Goal: Contribute content

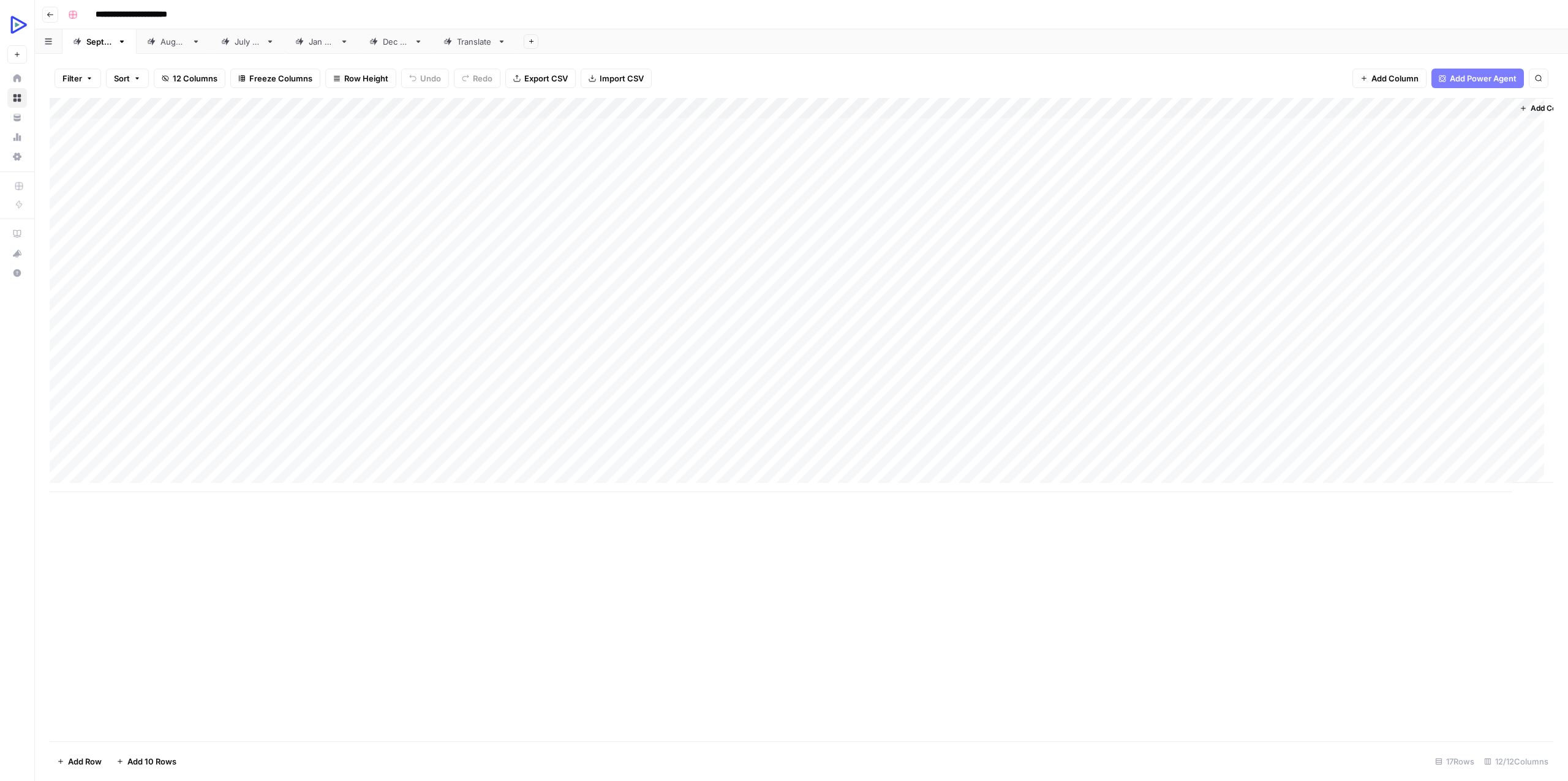
click at [1445, 125] on div "Add Column" at bounding box center [802, 295] width 1504 height 394
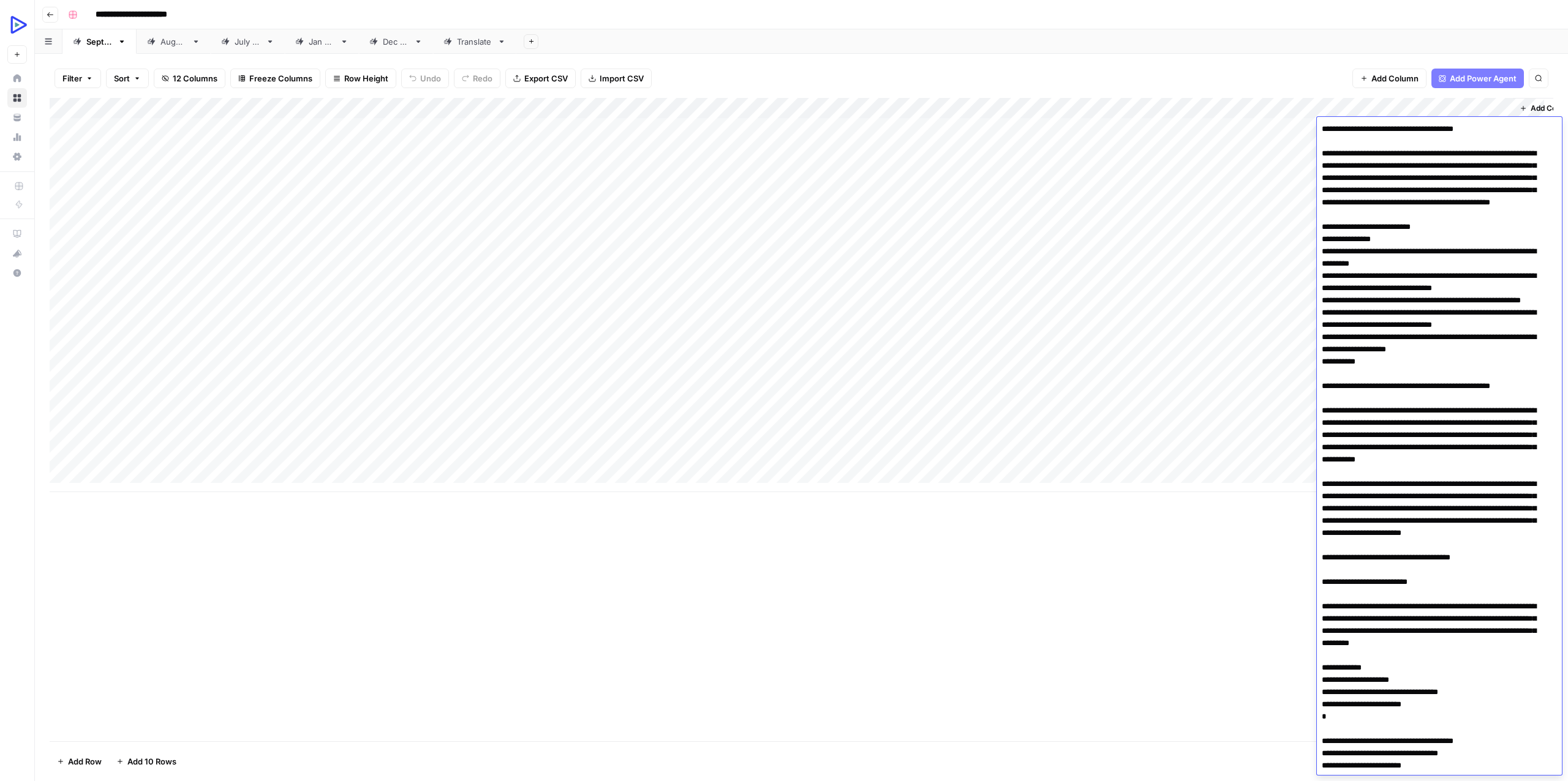
scroll to position [3857, 0]
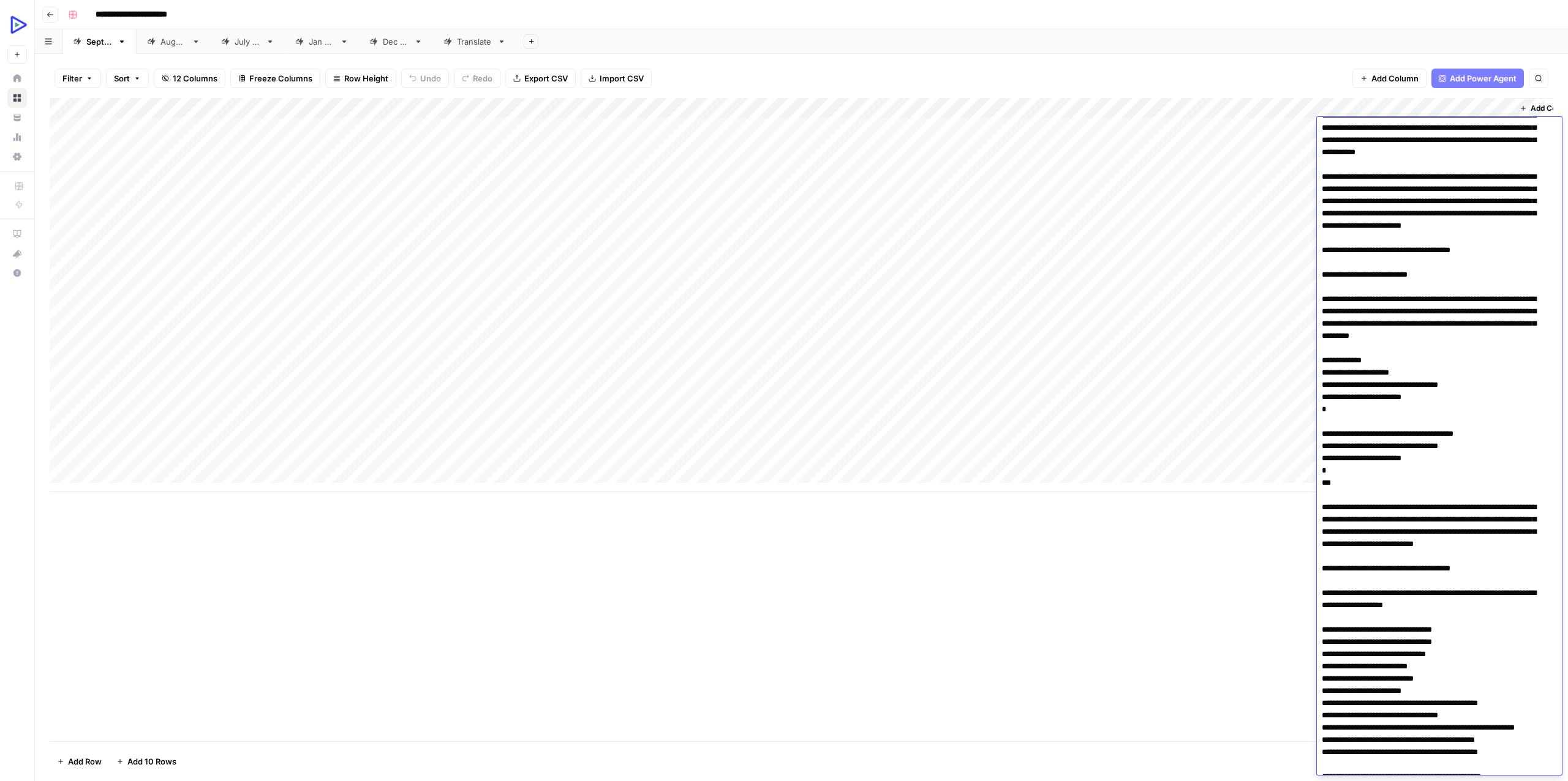
scroll to position [0, 0]
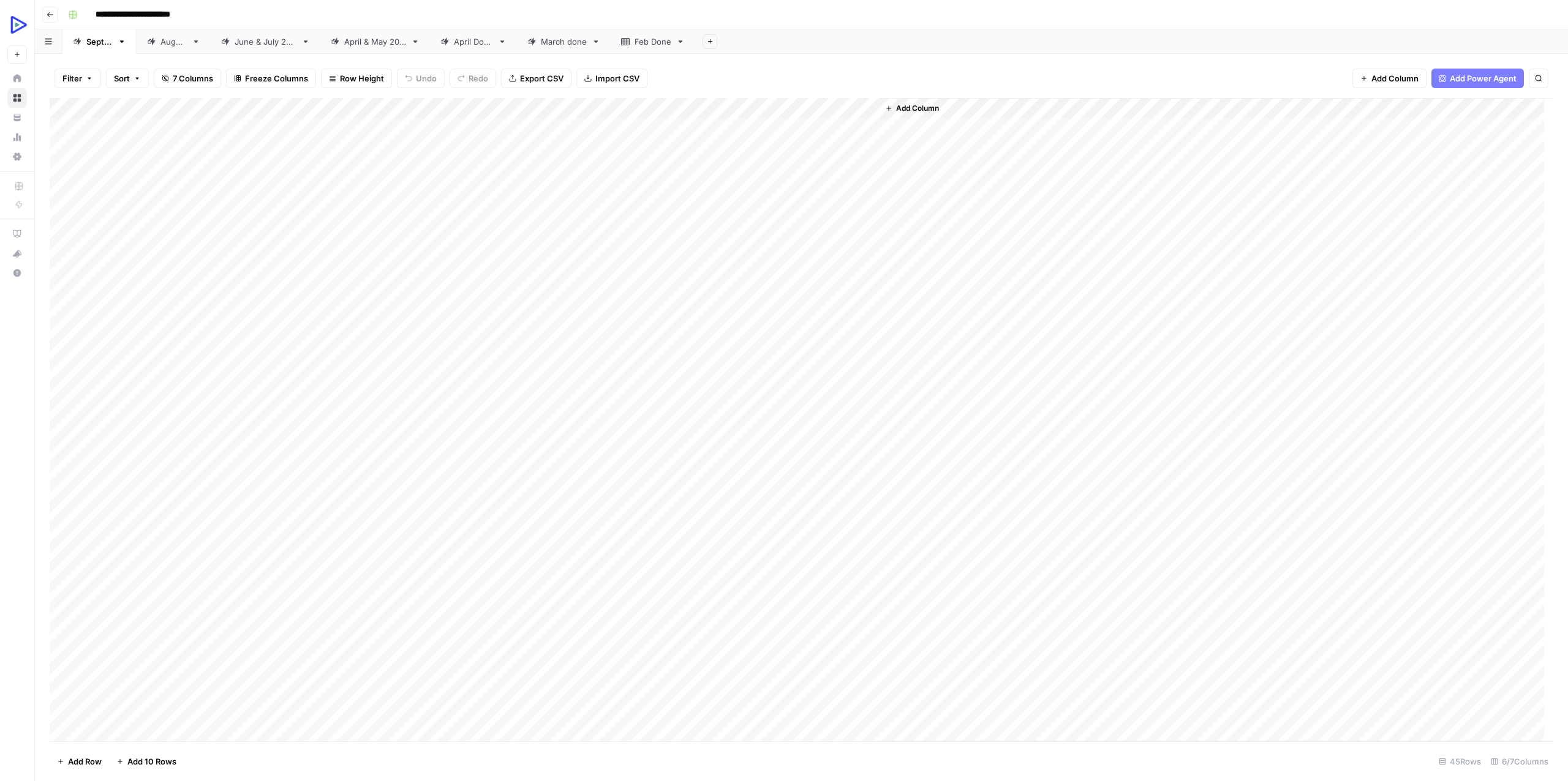
click at [591, 130] on div "Add Column" at bounding box center [802, 420] width 1504 height 644
type textarea "**********"
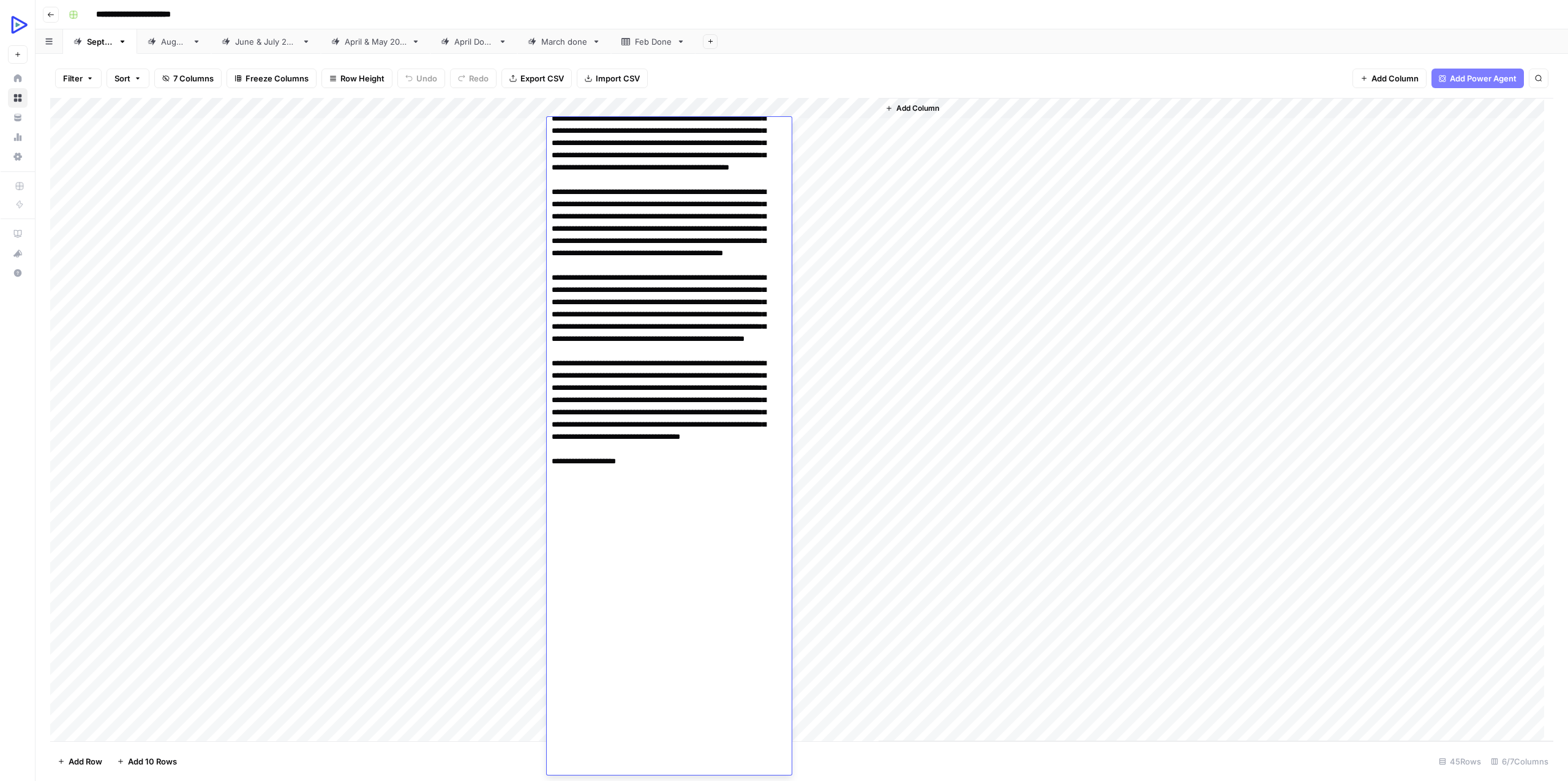
scroll to position [3857, 0]
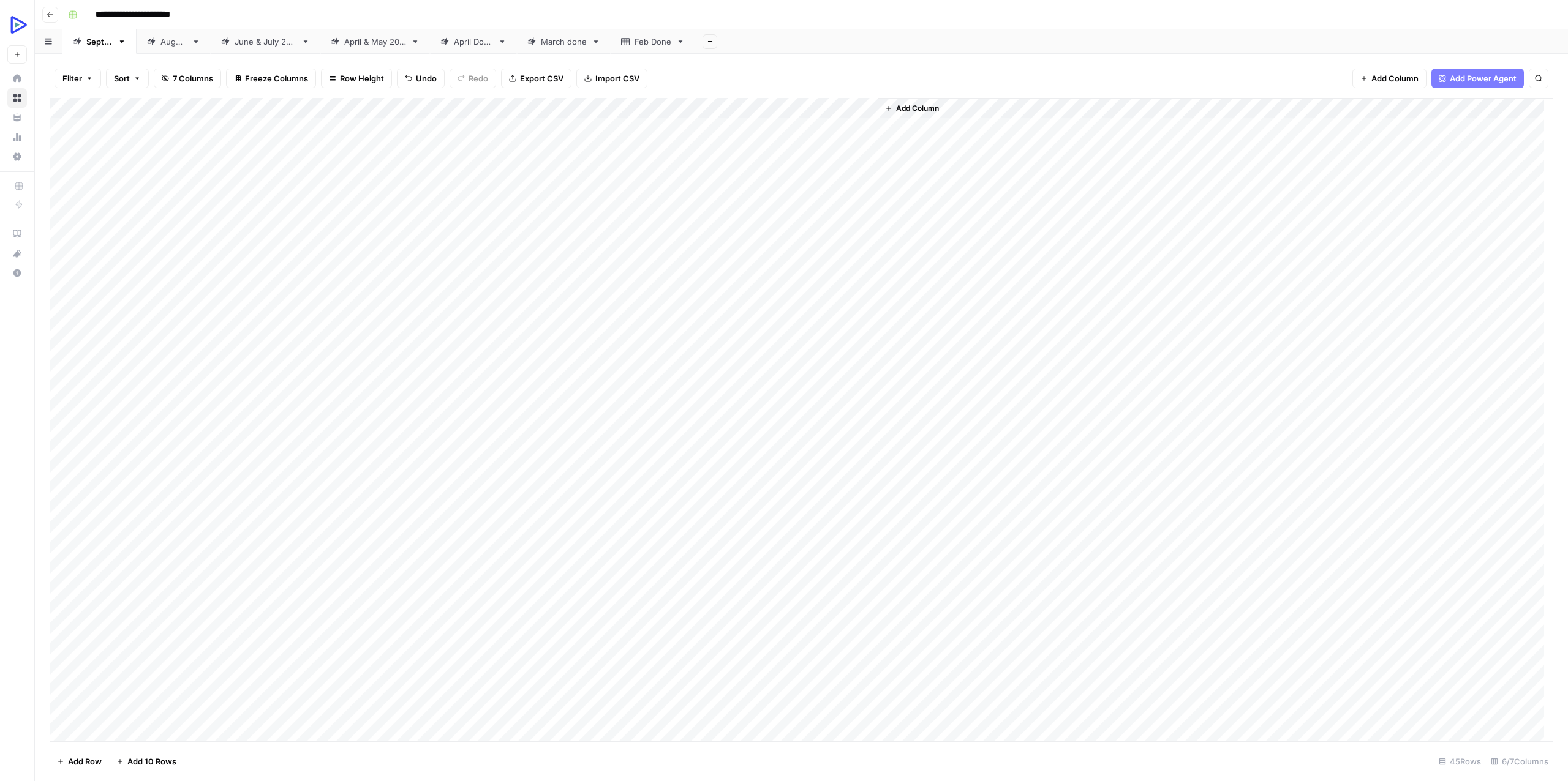
click at [1039, 458] on div "Add Column" at bounding box center [1215, 420] width 675 height 644
click at [710, 125] on div "Add Column" at bounding box center [802, 420] width 1504 height 644
click at [251, 123] on div "Add Column" at bounding box center [802, 420] width 1504 height 644
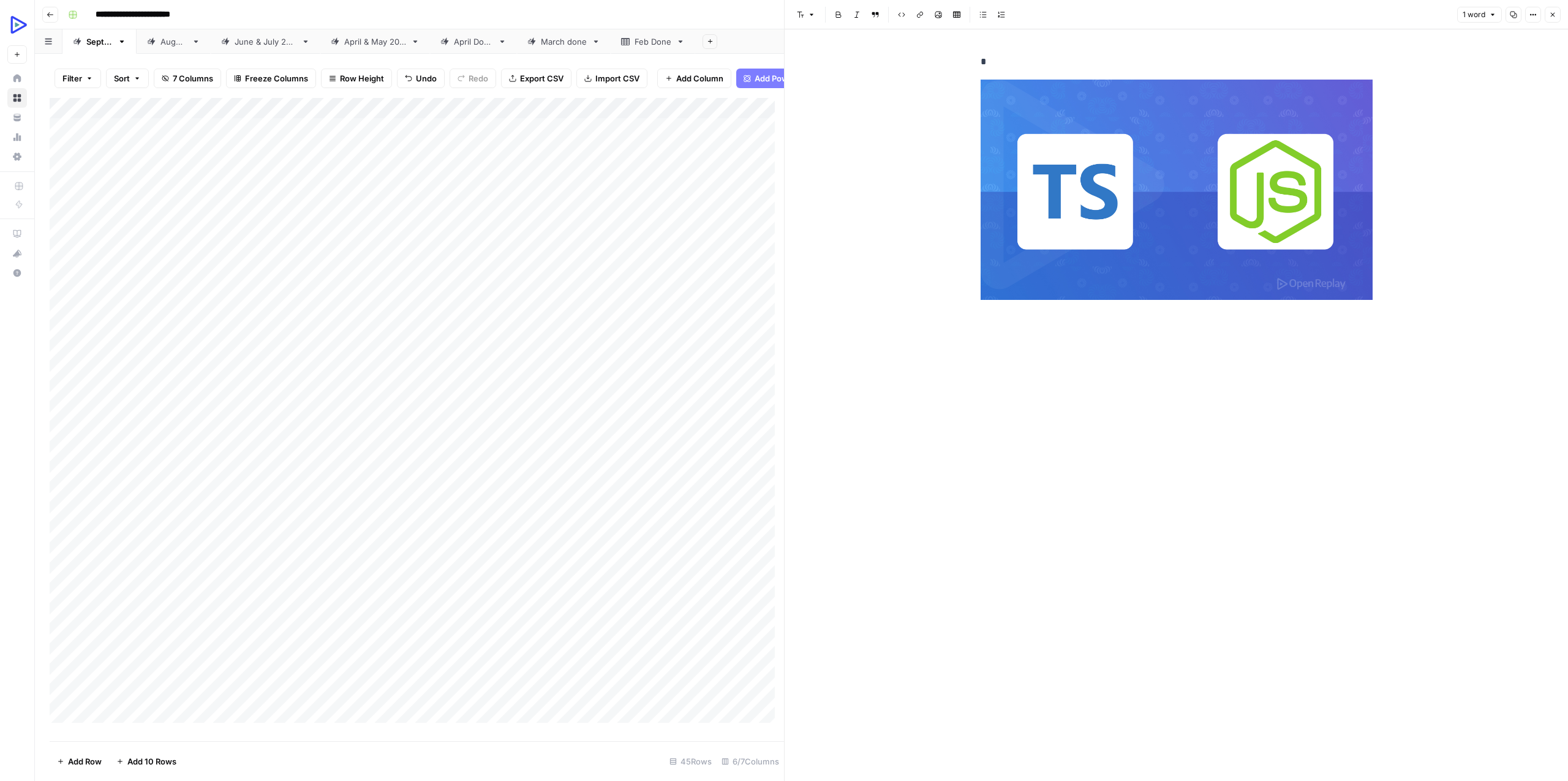
click at [587, 133] on div "Add Column" at bounding box center [417, 415] width 734 height 634
click at [719, 137] on div "Add Column" at bounding box center [417, 415] width 734 height 634
click at [738, 136] on div "Add Column" at bounding box center [417, 415] width 734 height 634
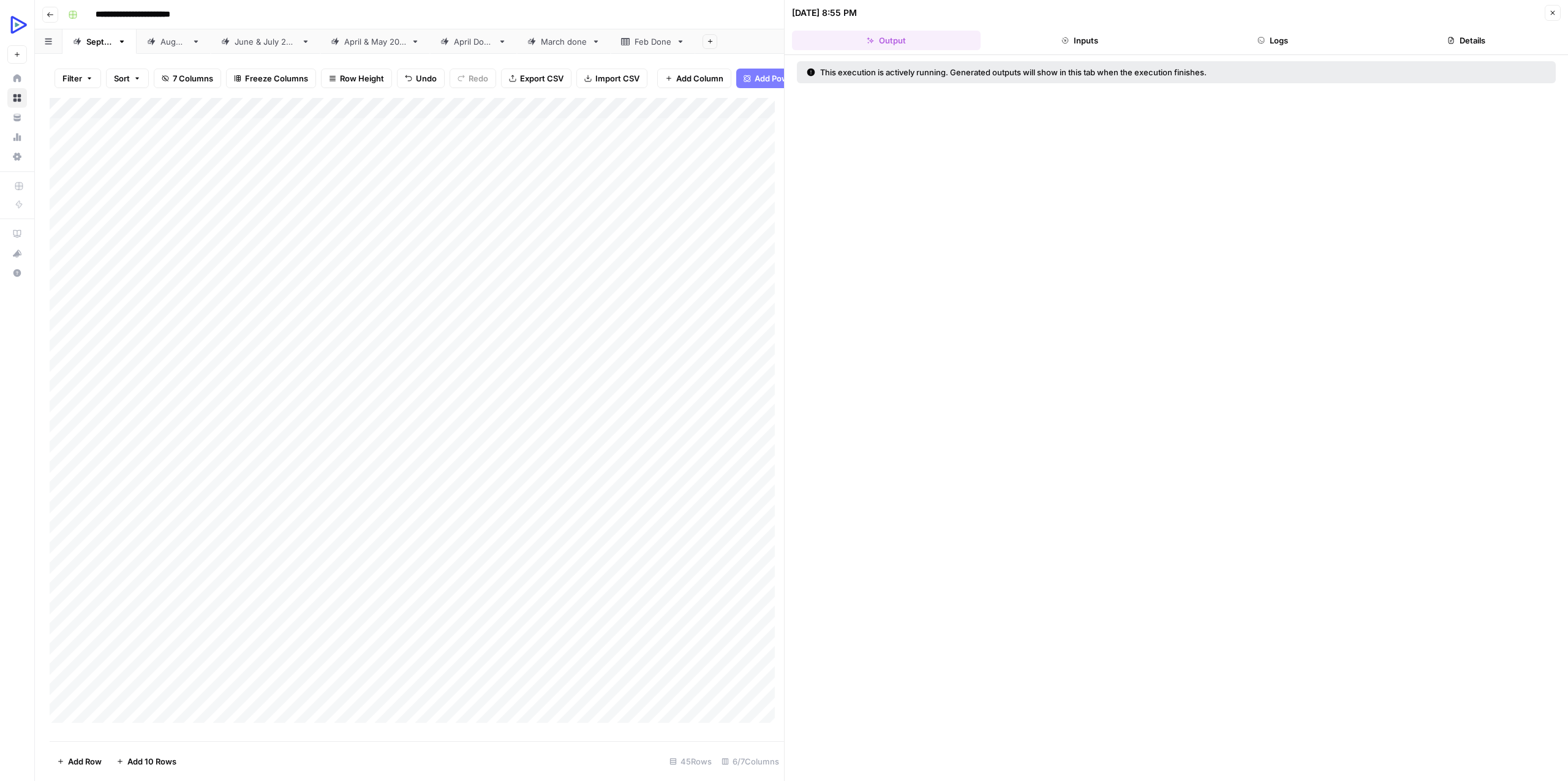
click at [1551, 12] on icon "button" at bounding box center [1552, 13] width 7 height 7
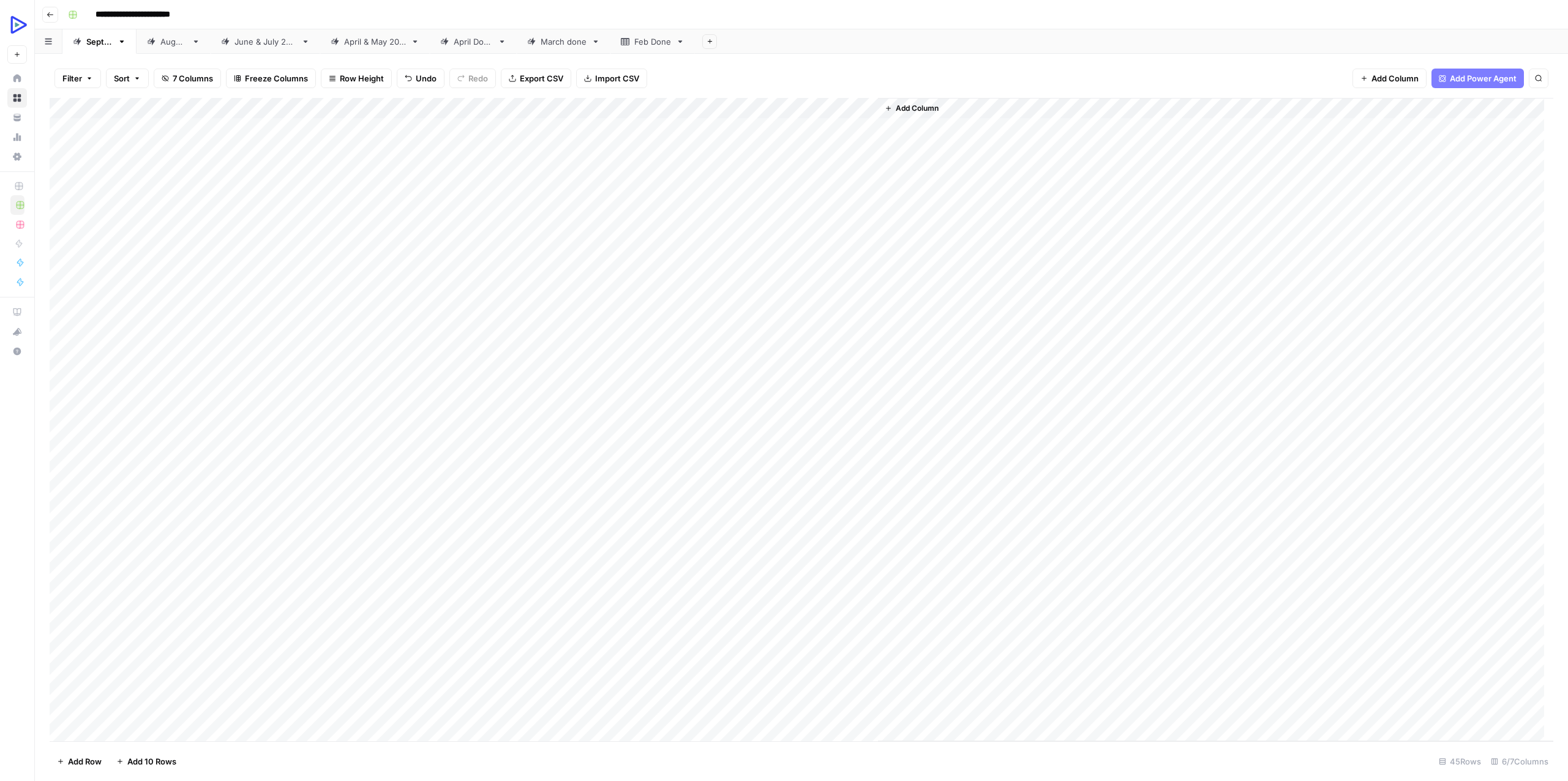
click at [919, 123] on div "Add Column" at bounding box center [1216, 420] width 676 height 644
click at [834, 131] on div "Add Column" at bounding box center [802, 420] width 1504 height 644
